Goal: Feedback & Contribution: Submit feedback/report problem

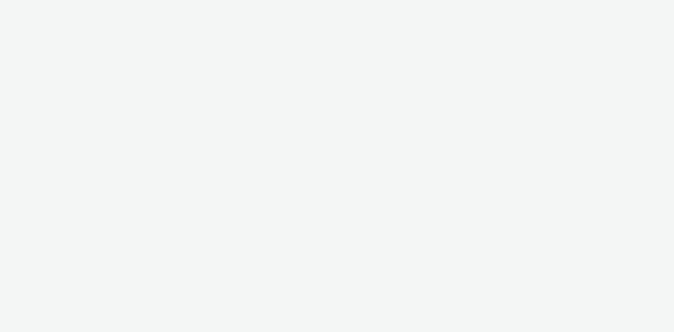
select select "23ac11bc-76f7-45aa-bb6e-913a84dd47ea"
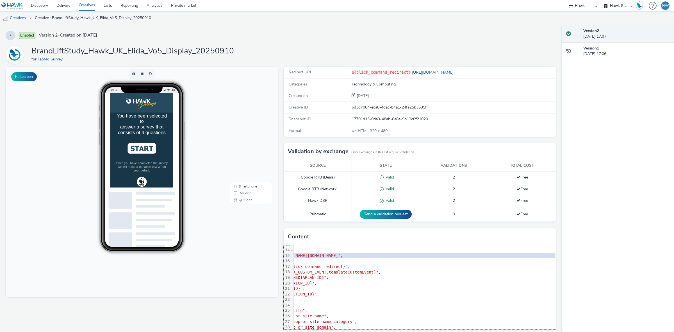
scroll to position [70, 74]
drag, startPoint x: 327, startPoint y: 256, endPoint x: 559, endPoint y: 256, distance: 231.8
click at [559, 256] on div "Enabled Version 2 - Created on 10 September 2025 BrandLiftStudy_Hawk_UK_Elida_V…" at bounding box center [281, 178] width 562 height 307
click at [341, 257] on span ""[URL][DOMAIN_NAME][DOMAIN_NAME]"" at bounding box center [301, 255] width 78 height 4
drag, startPoint x: 540, startPoint y: 256, endPoint x: 329, endPoint y: 257, distance: 211.6
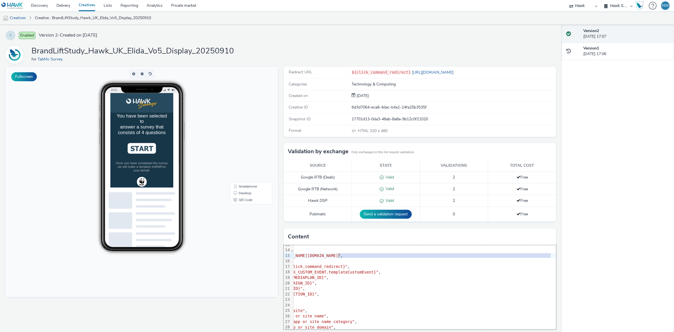
click at [329, 257] on span ""[URL][DOMAIN_NAME][DOMAIN_NAME]"" at bounding box center [301, 255] width 78 height 4
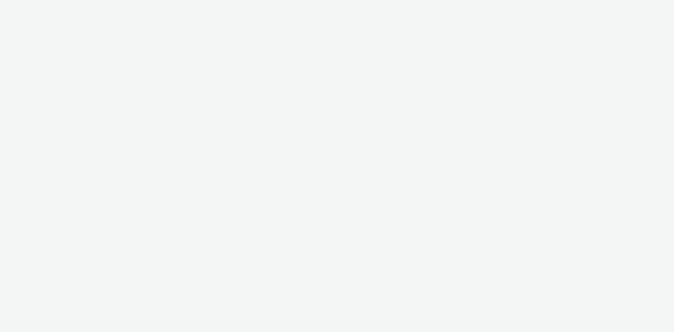
select select "23ac11bc-76f7-45aa-bb6e-913a84dd47ea"
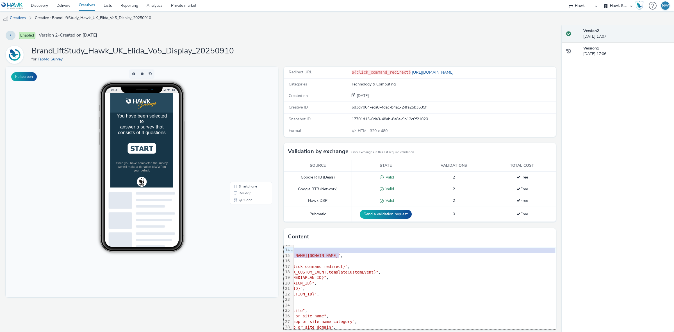
scroll to position [70, 74]
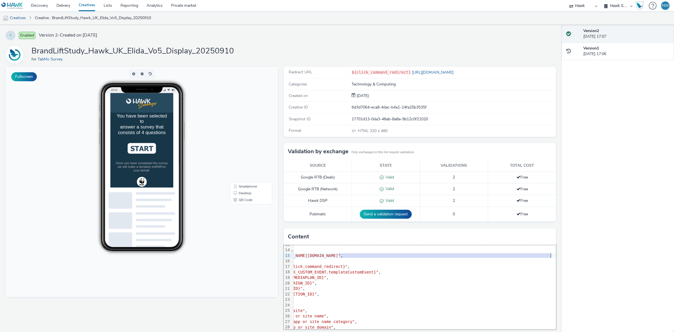
drag, startPoint x: 403, startPoint y: 257, endPoint x: 541, endPoint y: 257, distance: 138.0
click at [341, 257] on span ""[URL][DOMAIN_NAME][DOMAIN_NAME]"" at bounding box center [301, 255] width 78 height 4
copy span "static.tabmo.io/creatives/uk/2025-q2/elida_vo5_july2025/bls/json/Elida_vo5_bls_…"
click at [135, 172] on img at bounding box center [155, 171] width 40 height 15
click at [144, 152] on ul "Female Male" at bounding box center [155, 167] width 76 height 39
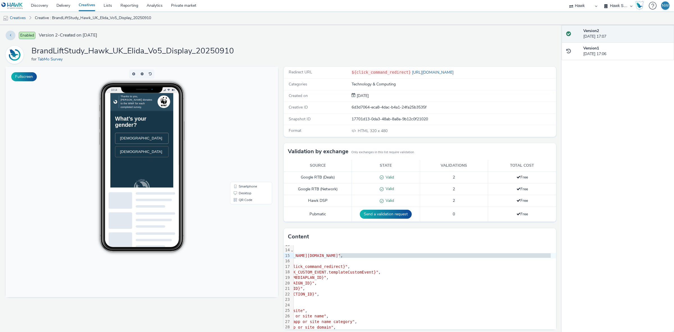
click at [149, 161] on li "[DEMOGRAPHIC_DATA]" at bounding box center [155, 158] width 76 height 16
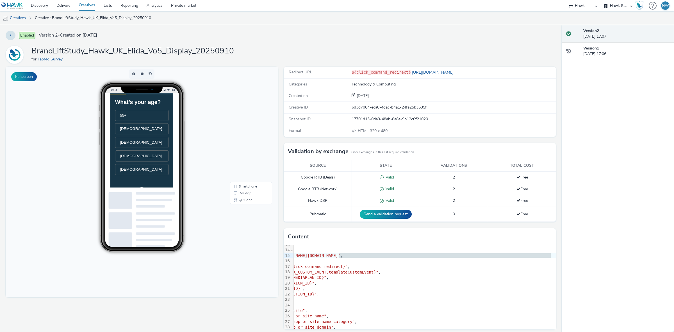
scroll to position [35, 0]
click at [165, 197] on li "[DEMOGRAPHIC_DATA]" at bounding box center [155, 191] width 76 height 16
drag, startPoint x: 118, startPoint y: 112, endPoint x: 168, endPoint y: 167, distance: 74.0
click at [168, 160] on h1 "Having seen the Vo5 advert, do you find the brand and product range available m…" at bounding box center [155, 133] width 76 height 54
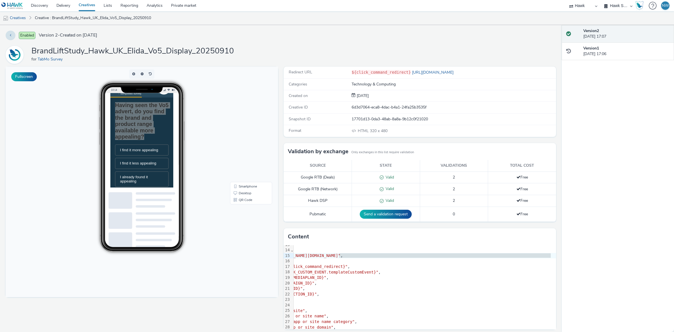
click at [233, 44] on div "Enabled Version 2 - Created on [DATE] BrandLiftStudy_Hawk_UK_Elida_Vo5_Display_…" at bounding box center [281, 178] width 562 height 307
click at [225, 44] on div "Enabled Version 2 - Created on [DATE] BrandLiftStudy_Hawk_UK_Elida_Vo5_Display_…" at bounding box center [281, 178] width 562 height 307
click at [214, 51] on h1 "BrandLiftStudy_Hawk_UK_Elida_Vo5_Display_20250910" at bounding box center [132, 51] width 203 height 11
click at [242, 48] on div "BrandLiftStudy_Hawk_UK_Elida_Vo5_Display_20250910 for TabMo Survey" at bounding box center [281, 55] width 551 height 18
click at [142, 173] on div "Having seen the Vo5 advert, do you find the brand and product range available m…" at bounding box center [155, 187] width 76 height 163
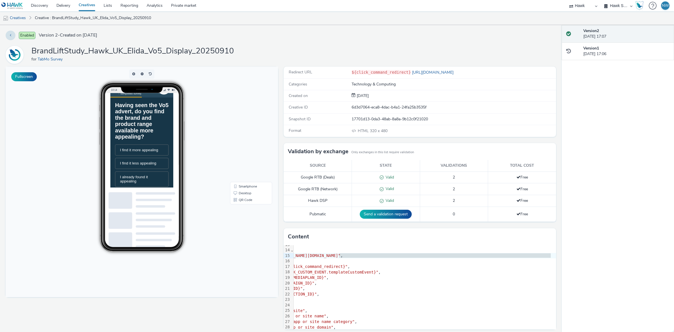
click at [158, 134] on h1 "Having seen the Vo5 advert, do you find the brand and product range available m…" at bounding box center [155, 133] width 76 height 54
click at [171, 154] on h1 "Having seen the Vo5 advert, do you find the brand and product range available m…" at bounding box center [155, 152] width 76 height 54
drag, startPoint x: 170, startPoint y: 151, endPoint x: 144, endPoint y: 147, distance: 26.4
click at [144, 147] on h1 "Having seen the Vo5 advert, do you find the brand and product range available m…" at bounding box center [155, 152] width 76 height 54
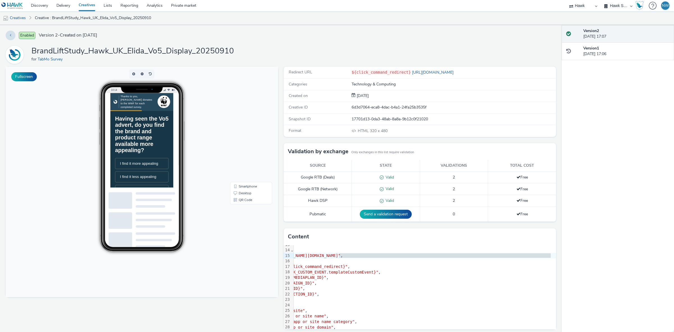
click at [126, 133] on h1 "Having seen the Vo5 advert, do you find the brand and product range available m…" at bounding box center [155, 152] width 76 height 54
click at [97, 37] on span "Version 2 - Created on 10 September 2025" at bounding box center [68, 35] width 58 height 6
drag, startPoint x: 126, startPoint y: 37, endPoint x: 65, endPoint y: 37, distance: 60.7
click at [65, 37] on span "Version 2 - Created on 10 September 2025" at bounding box center [68, 35] width 58 height 6
click at [159, 50] on h1 "BrandLiftStudy_Hawk_UK_Elida_Vo5_Display_20250910" at bounding box center [132, 51] width 203 height 11
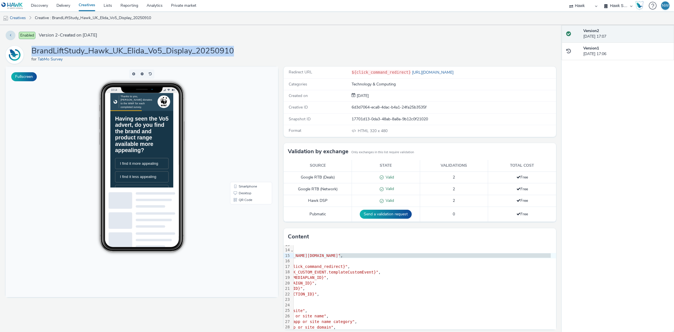
click at [159, 50] on h1 "BrandLiftStudy_Hawk_UK_Elida_Vo5_Display_20250910" at bounding box center [132, 51] width 203 height 11
click at [152, 50] on h1 "BrandLiftStudy_Hawk_UK_Elida_Vo5_Display_20250910" at bounding box center [132, 51] width 203 height 11
drag, startPoint x: 152, startPoint y: 51, endPoint x: 165, endPoint y: 51, distance: 13.5
click at [165, 51] on h1 "BrandLiftStudy_Hawk_UK_Elida_Vo5_Display_20250910" at bounding box center [132, 51] width 203 height 11
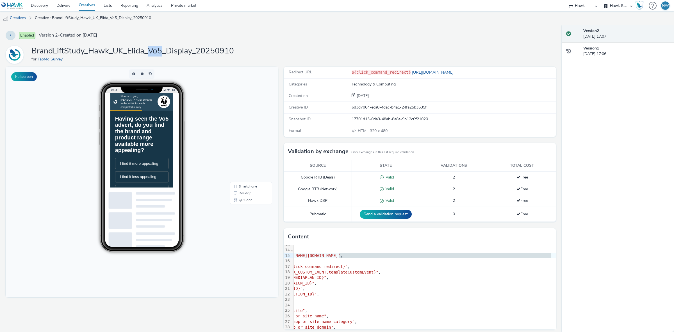
drag, startPoint x: 162, startPoint y: 51, endPoint x: 148, endPoint y: 51, distance: 14.6
click at [148, 51] on h1 "BrandLiftStudy_Hawk_UK_Elida_Vo5_Display_20250910" at bounding box center [132, 51] width 203 height 11
click at [244, 193] on link "Desktop" at bounding box center [251, 193] width 40 height 7
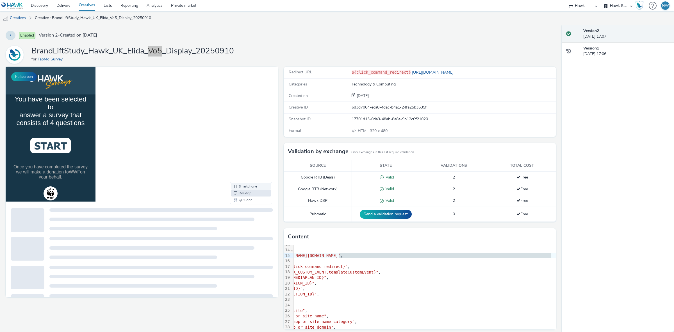
click at [244, 186] on link "Smartphone" at bounding box center [251, 186] width 40 height 7
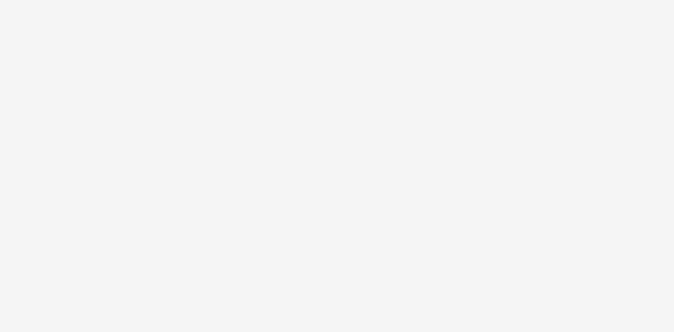
select select "23ac11bc-76f7-45aa-bb6e-913a84dd47ea"
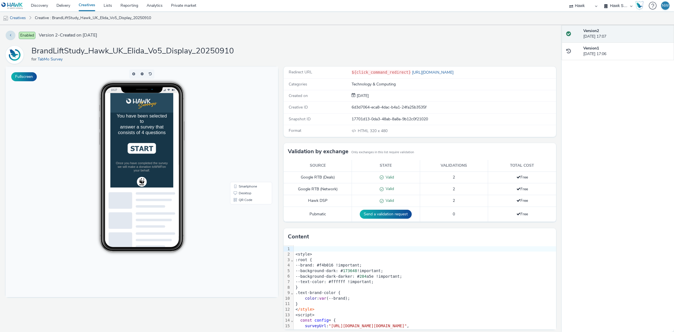
click at [159, 183] on div "You have been selected to answer a survey that consists of 4 questions Once you…" at bounding box center [155, 174] width 90 height 107
click at [155, 159] on li "[DEMOGRAPHIC_DATA]" at bounding box center [155, 158] width 76 height 16
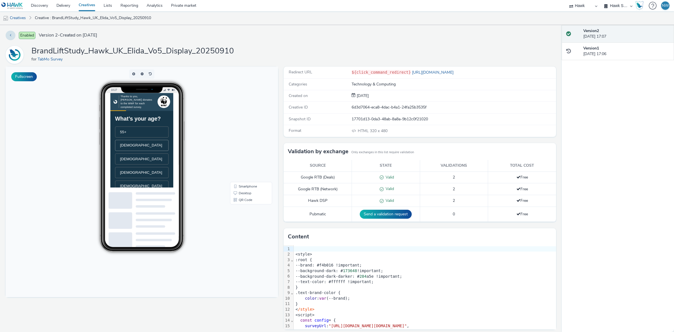
click at [154, 171] on span "[DEMOGRAPHIC_DATA]" at bounding box center [154, 168] width 60 height 6
click at [171, 201] on li "I find it more appealing" at bounding box center [155, 194] width 76 height 16
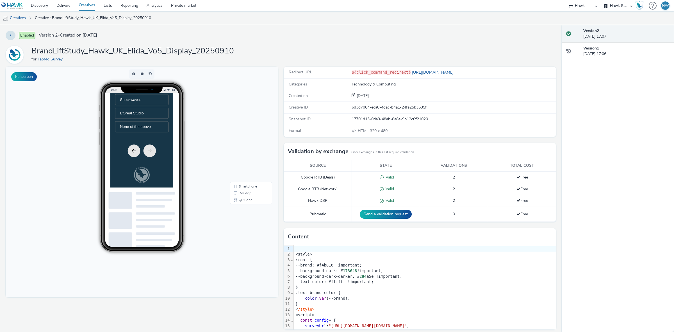
scroll to position [121, 0]
click at [145, 193] on button "Previous" at bounding box center [144, 184] width 18 height 18
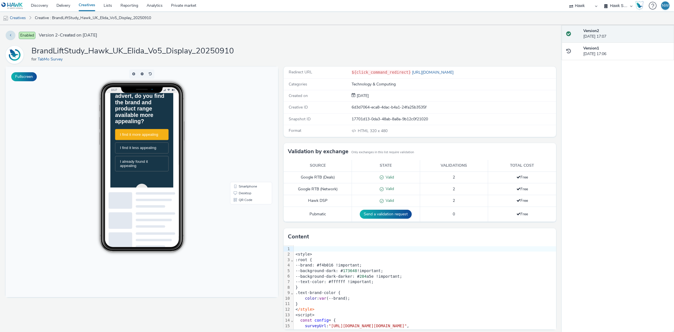
click at [150, 155] on span "I find it more appealing" at bounding box center [151, 152] width 55 height 6
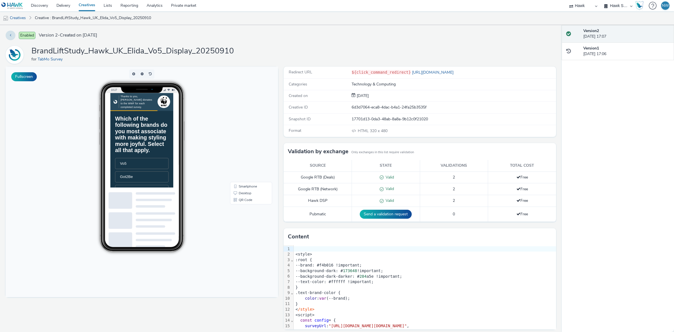
drag, startPoint x: 276, startPoint y: 149, endPoint x: 199, endPoint y: 152, distance: 77.3
drag, startPoint x: 194, startPoint y: 148, endPoint x: 200, endPoint y: 147, distance: 6.1
click at [197, 153] on div "Thanks to you, [PERSON_NAME] donates to the WWF for each completed survey. Whic…" at bounding box center [155, 160] width 90 height 135
drag, startPoint x: 171, startPoint y: 128, endPoint x: 171, endPoint y: 133, distance: 4.3
click at [171, 133] on div at bounding box center [142, 141] width 74 height 96
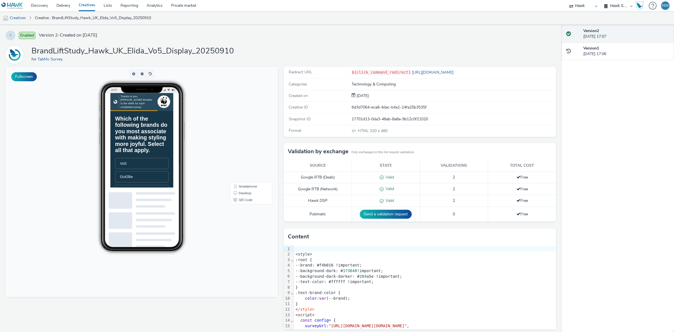
drag, startPoint x: 197, startPoint y: 121, endPoint x: 271, endPoint y: 94, distance: 77.9
click at [154, 179] on h1 "Which of the following brands do you most associate with making styling more jo…" at bounding box center [155, 152] width 76 height 54
drag, startPoint x: 175, startPoint y: 192, endPoint x: 117, endPoint y: 131, distance: 84.3
click at [117, 131] on h1 "Which of the following brands do you most associate with making styling more jo…" at bounding box center [155, 152] width 76 height 54
click at [138, 155] on h1 "Which of the following brands do you most associate with making styling more jo…" at bounding box center [155, 152] width 76 height 54
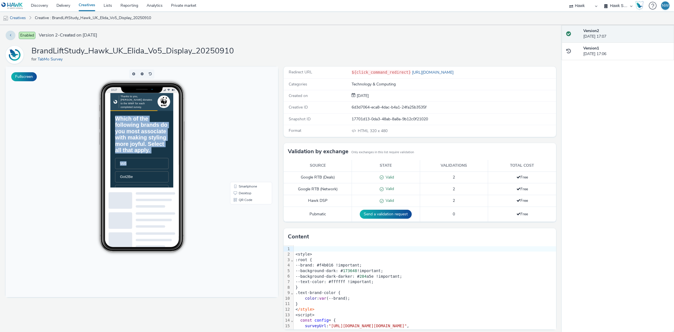
drag, startPoint x: 119, startPoint y: 129, endPoint x: 198, endPoint y: 208, distance: 111.3
click at [198, 208] on div "Thanks to you, [PERSON_NAME] donates to the WWF for each completed survey. Whic…" at bounding box center [155, 160] width 90 height 135
click at [173, 179] on h1 "Which of the following brands do you most associate with making styling more jo…" at bounding box center [155, 152] width 76 height 54
click at [143, 130] on h1 "Which of the following brands do you most associate with making styling more jo…" at bounding box center [155, 152] width 76 height 54
drag, startPoint x: 199, startPoint y: 142, endPoint x: 296, endPoint y: 138, distance: 97.0
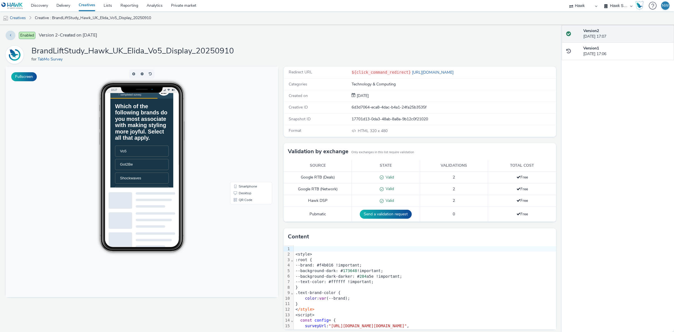
scroll to position [15, 0]
click at [200, 179] on body "10:27 Smartphone Desktop QR Code" at bounding box center [142, 182] width 273 height 230
drag, startPoint x: 197, startPoint y: 133, endPoint x: 520, endPoint y: 301, distance: 364.1
click at [180, 106] on img at bounding box center [186, 105] width 13 height 13
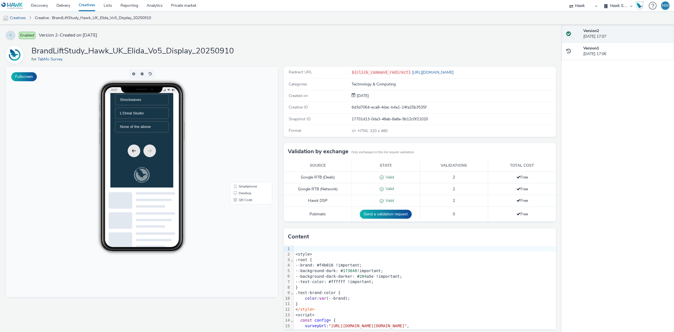
click at [141, 170] on button "Previous" at bounding box center [144, 175] width 18 height 18
click at [153, 133] on span "I already found it appealing" at bounding box center [144, 137] width 40 height 12
click at [157, 144] on span "None of the above" at bounding box center [146, 141] width 44 height 6
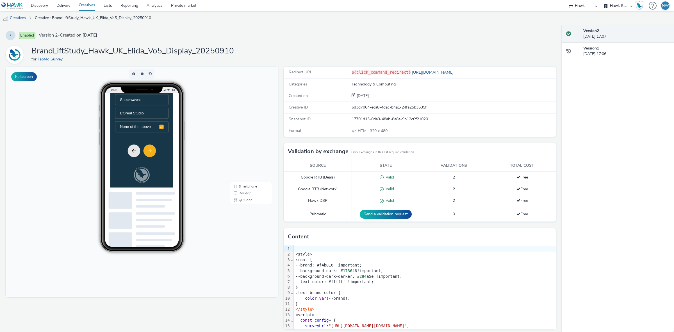
click at [158, 126] on ul "Vo5 Got2Be Shockwaves L’Oreal Studio None of the above" at bounding box center [155, 102] width 76 height 97
click at [155, 110] on li "Shockwaves" at bounding box center [155, 102] width 76 height 16
click at [149, 130] on li "L’Oreal Studio" at bounding box center [155, 122] width 76 height 16
click at [160, 144] on span "None of the above" at bounding box center [146, 141] width 44 height 6
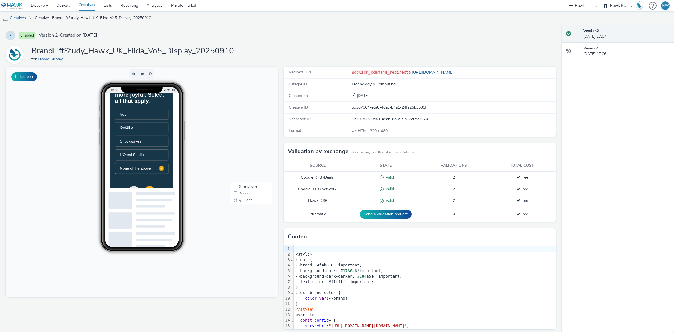
click at [161, 146] on div "Got2Be" at bounding box center [155, 142] width 62 height 6
click at [159, 126] on div "Vo5" at bounding box center [155, 123] width 62 height 6
click at [180, 126] on icon at bounding box center [183, 123] width 6 height 6
drag, startPoint x: 173, startPoint y: 161, endPoint x: 278, endPoint y: 163, distance: 105.7
click at [173, 146] on div "Got2Be" at bounding box center [155, 142] width 62 height 6
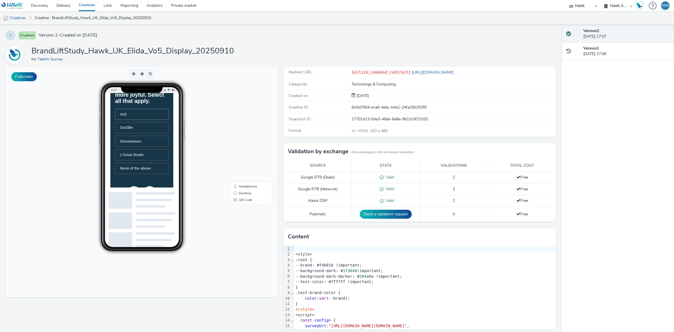
click at [339, 36] on div "Enabled Version 2 - Created on [DATE]" at bounding box center [281, 36] width 551 height 10
drag, startPoint x: 232, startPoint y: 51, endPoint x: 49, endPoint y: 52, distance: 183.2
click at [33, 53] on h1 "BrandLiftStudy_Hawk_UK_Elida_Vo5_Display_20250910" at bounding box center [132, 51] width 203 height 11
click at [84, 54] on h1 "BrandLiftStudy_Hawk_UK_Elida_Vo5_Display_20250910" at bounding box center [132, 51] width 203 height 11
click at [268, 44] on div "Enabled Version 2 - Created on [DATE] BrandLiftStudy_Hawk_UK_Elida_Vo5_Display_…" at bounding box center [281, 178] width 562 height 307
